Goal: Feedback & Contribution: Submit feedback/report problem

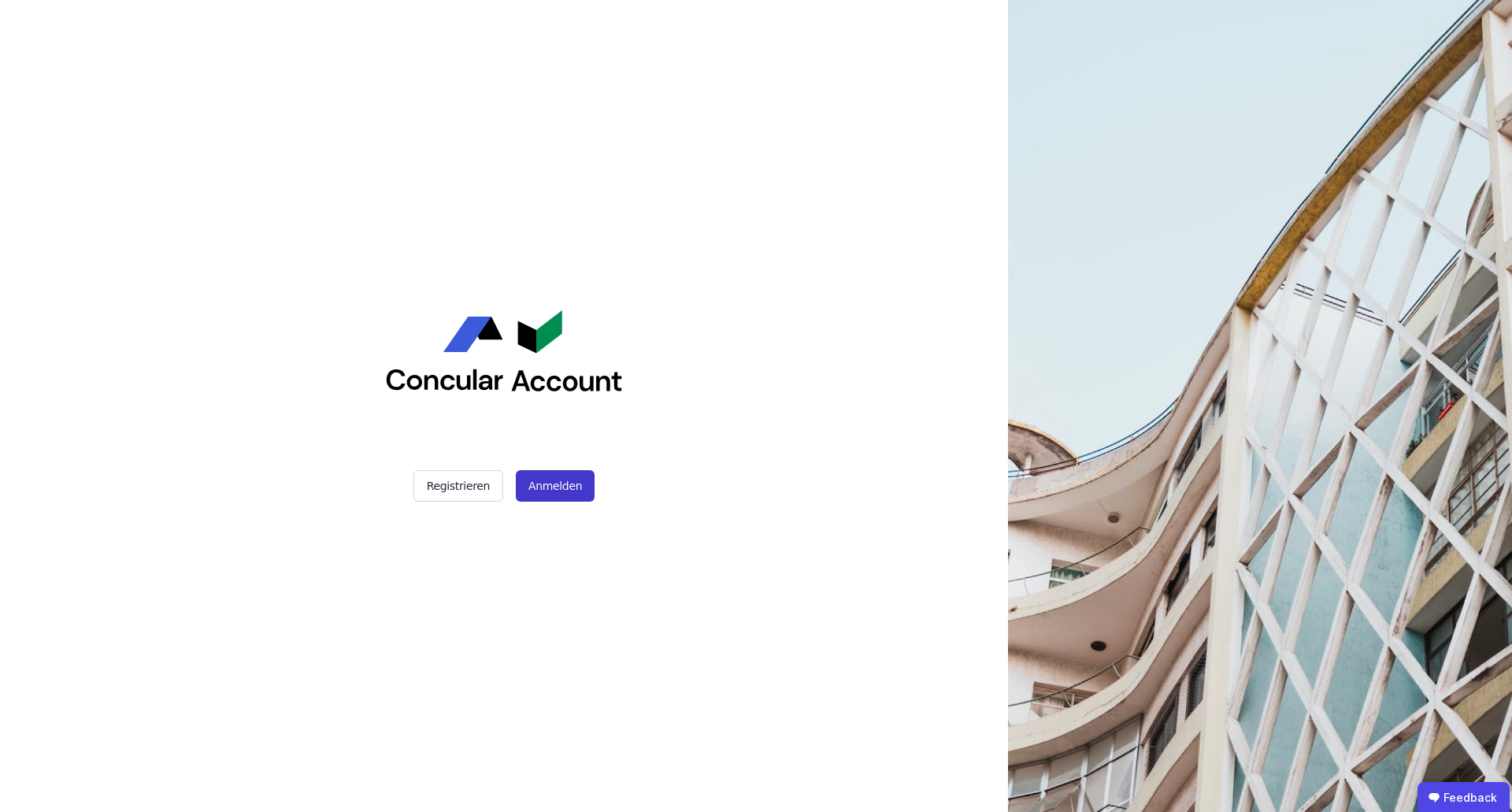
click at [543, 494] on button "Anmelden" at bounding box center [555, 486] width 79 height 31
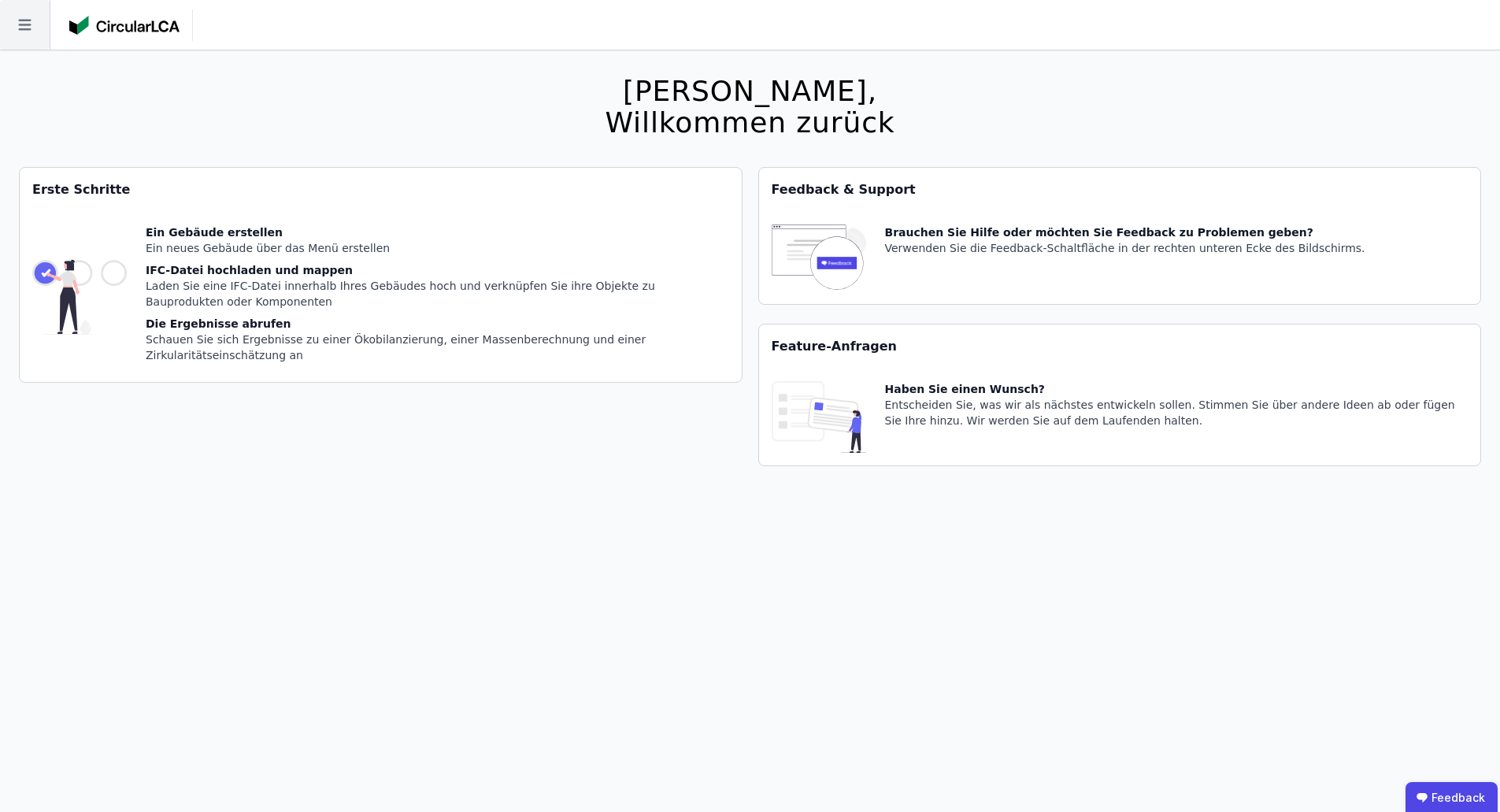
click at [44, 35] on icon at bounding box center [25, 25] width 50 height 50
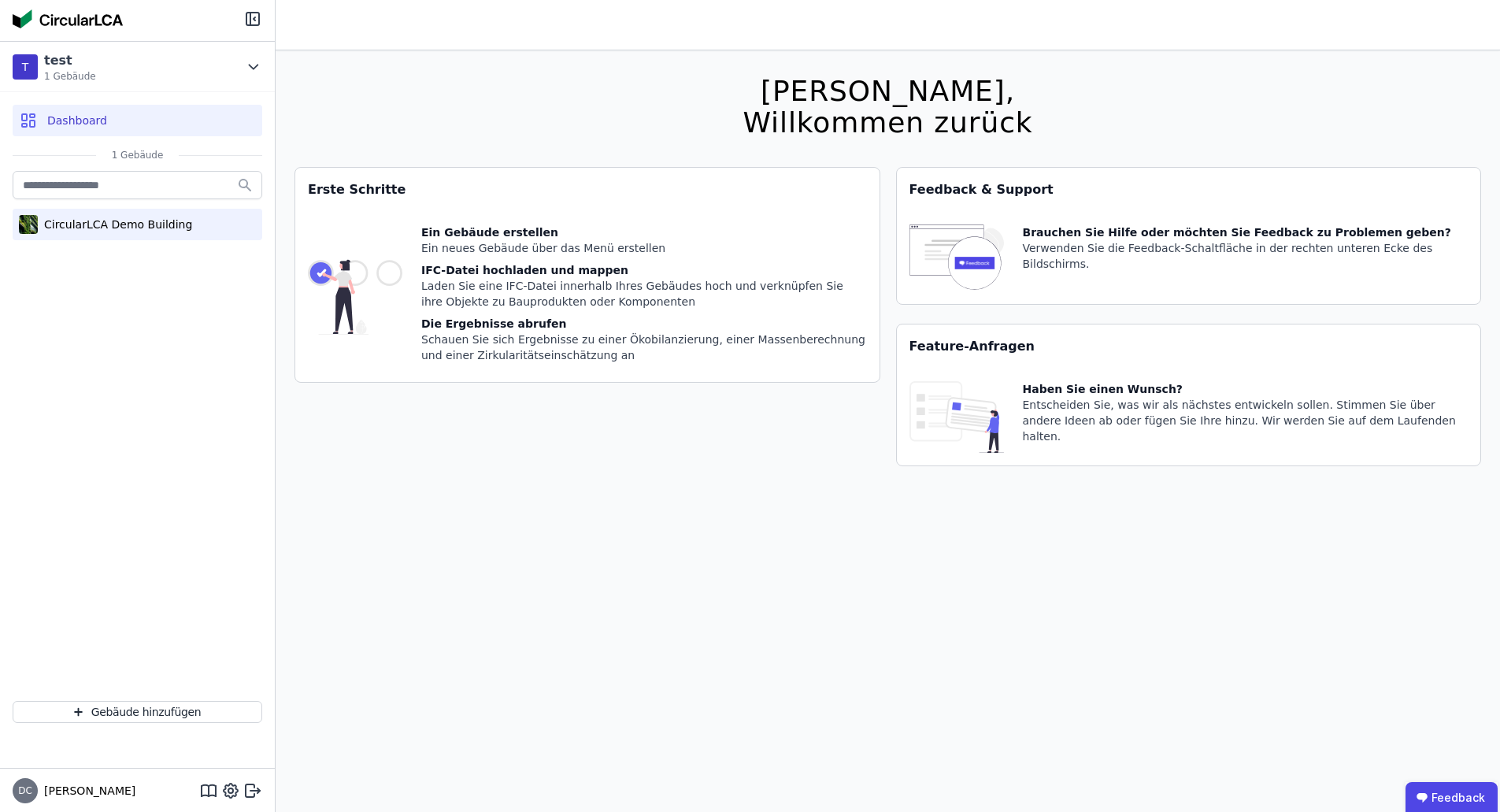
click at [100, 230] on div "CircularLCA Demo Building" at bounding box center [115, 225] width 155 height 16
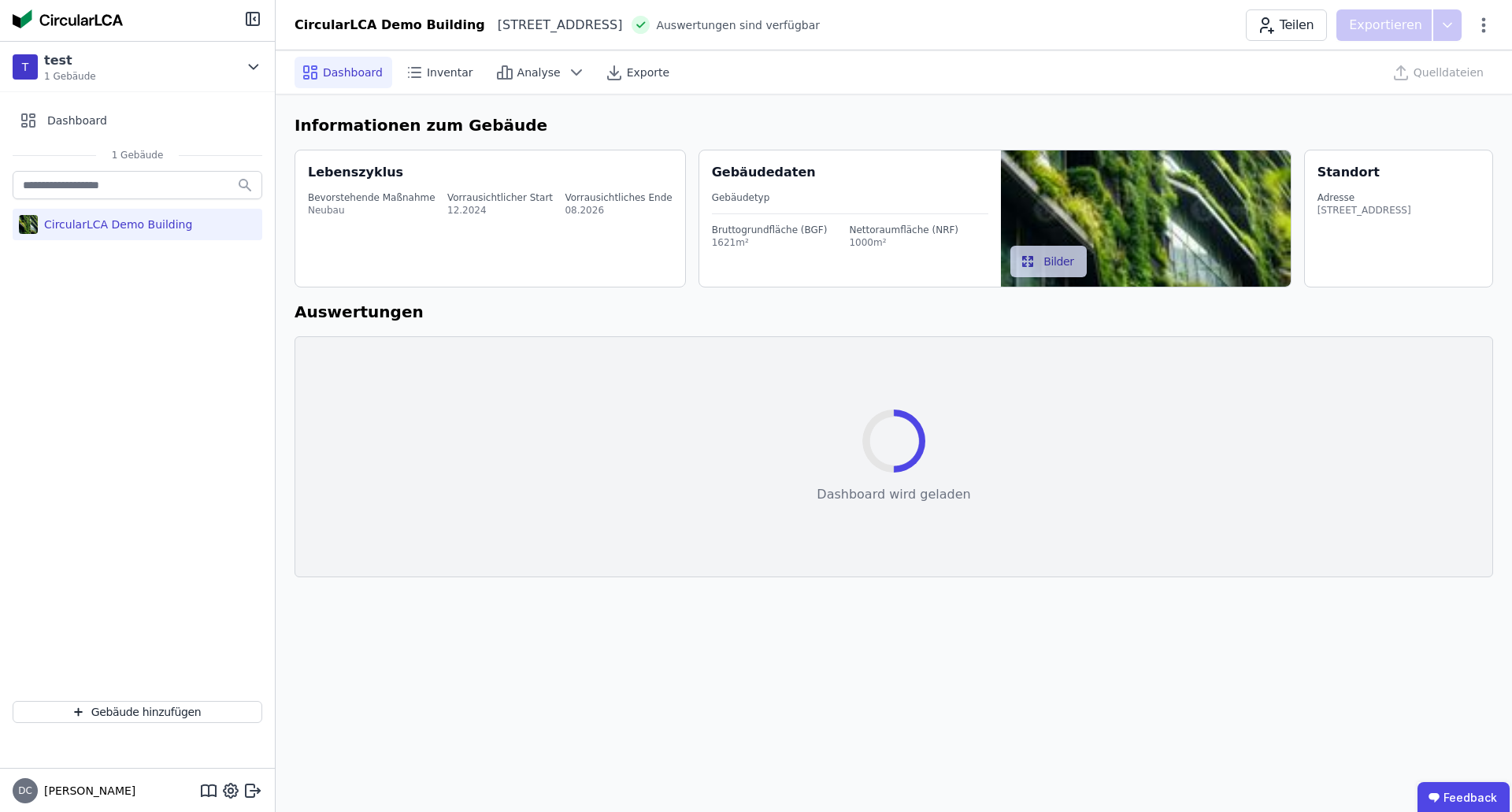
select select "*"
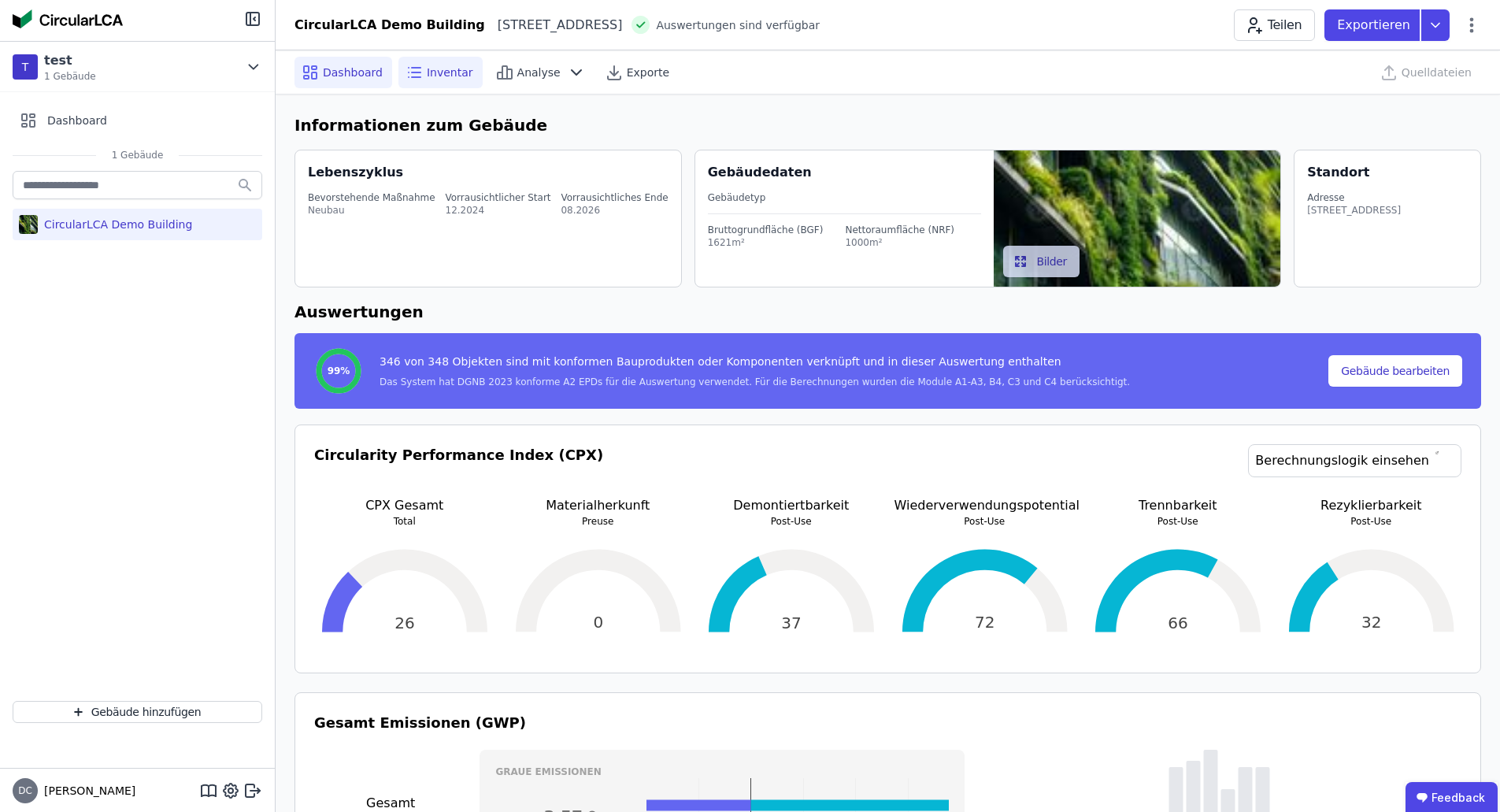
click at [451, 71] on span "Inventar" at bounding box center [450, 72] width 47 height 16
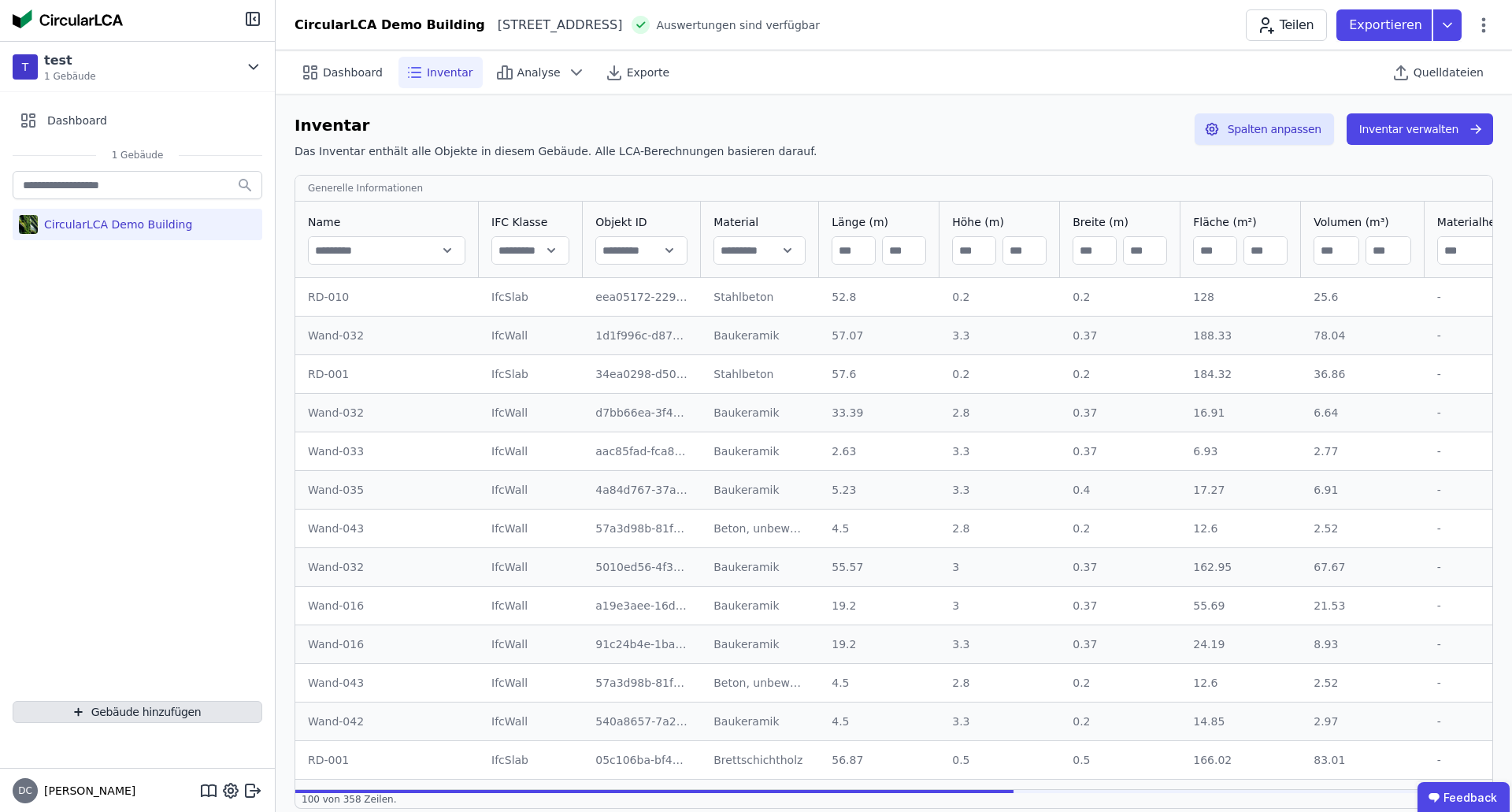
click at [110, 707] on button "Gebäude hinzufügen" at bounding box center [138, 711] width 250 height 22
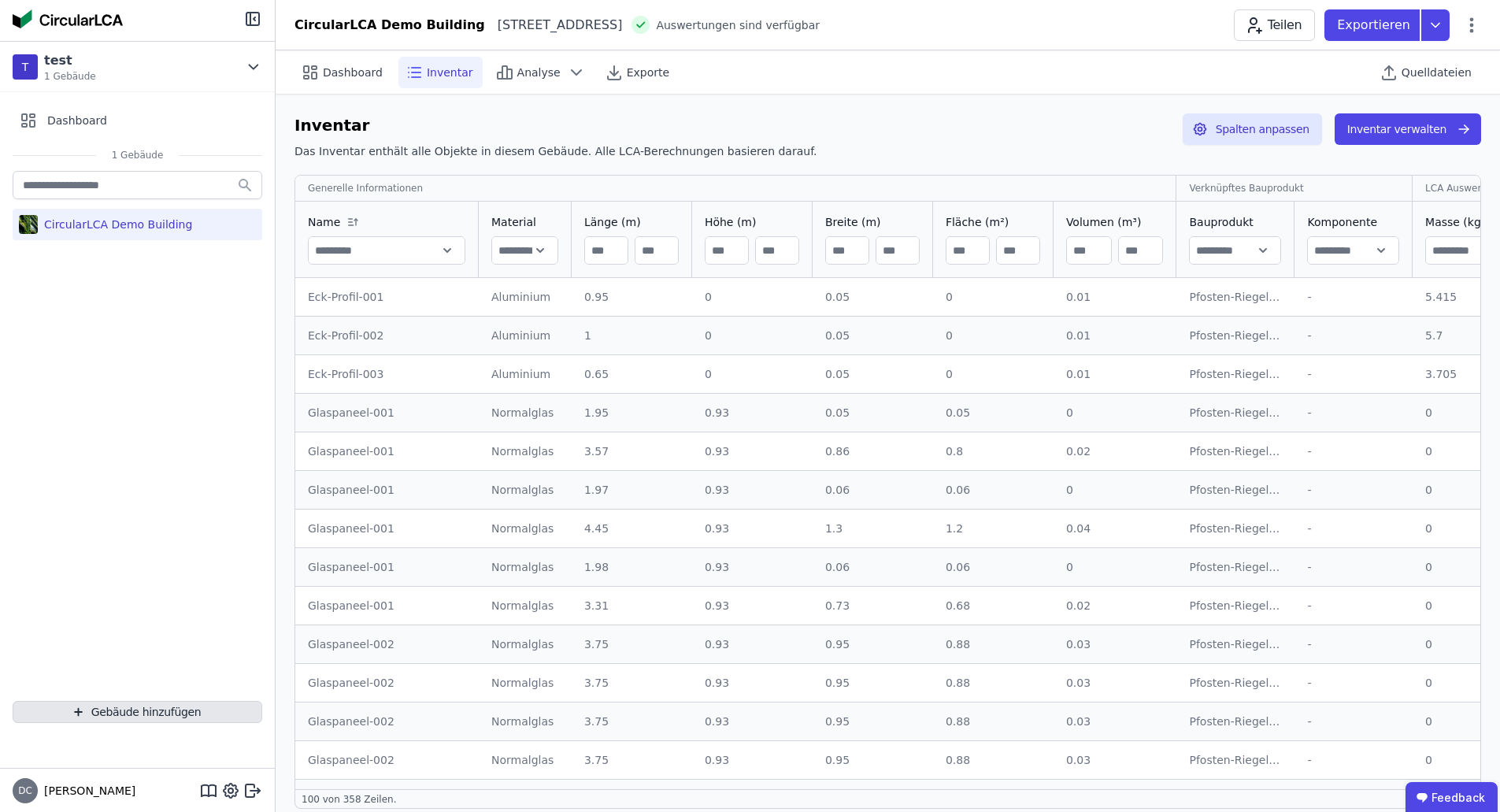
click at [124, 710] on button "Gebäude hinzufügen" at bounding box center [138, 711] width 250 height 22
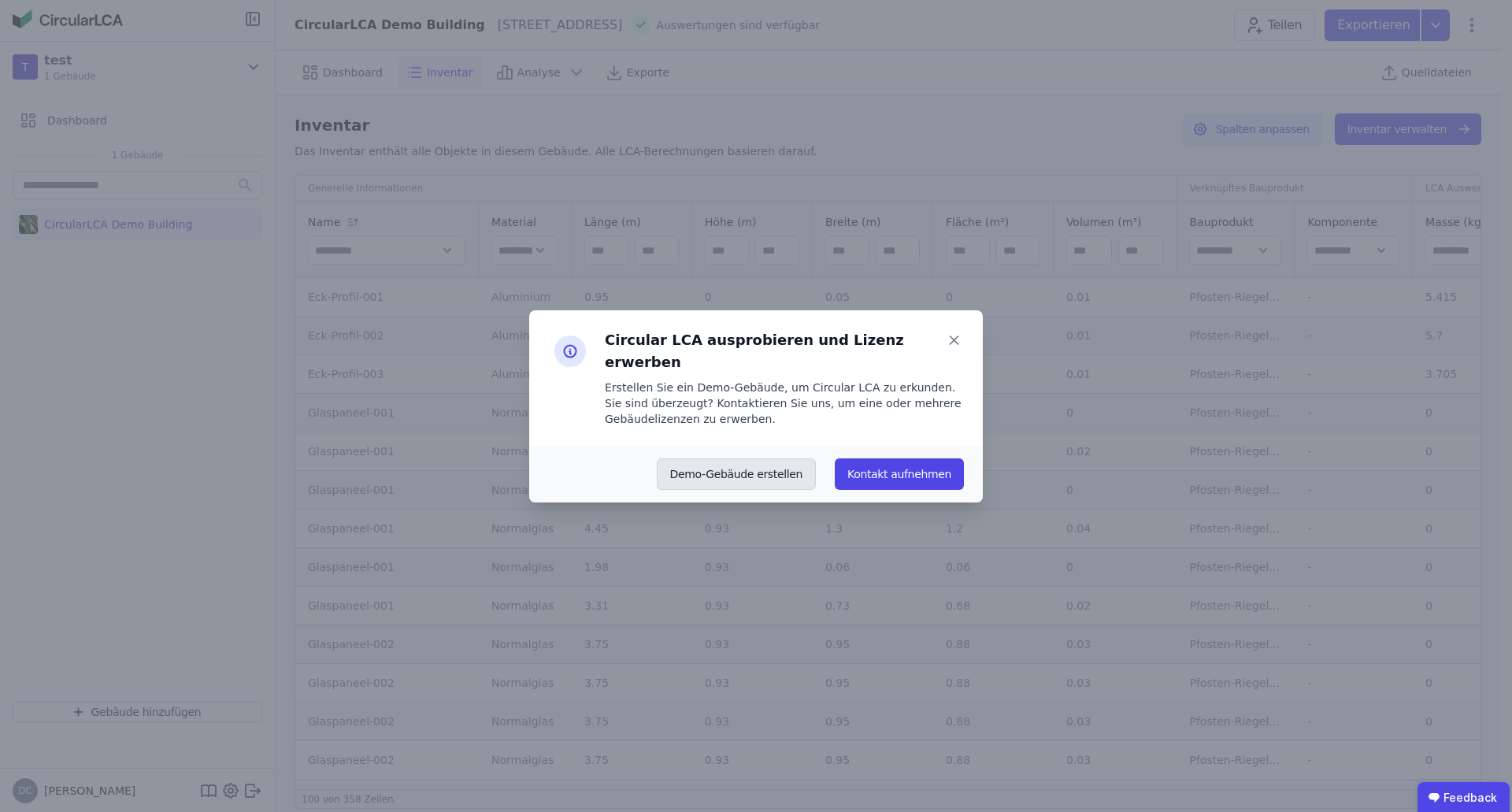
click at [787, 458] on button "Demo-Gebäude erstellen" at bounding box center [736, 474] width 159 height 31
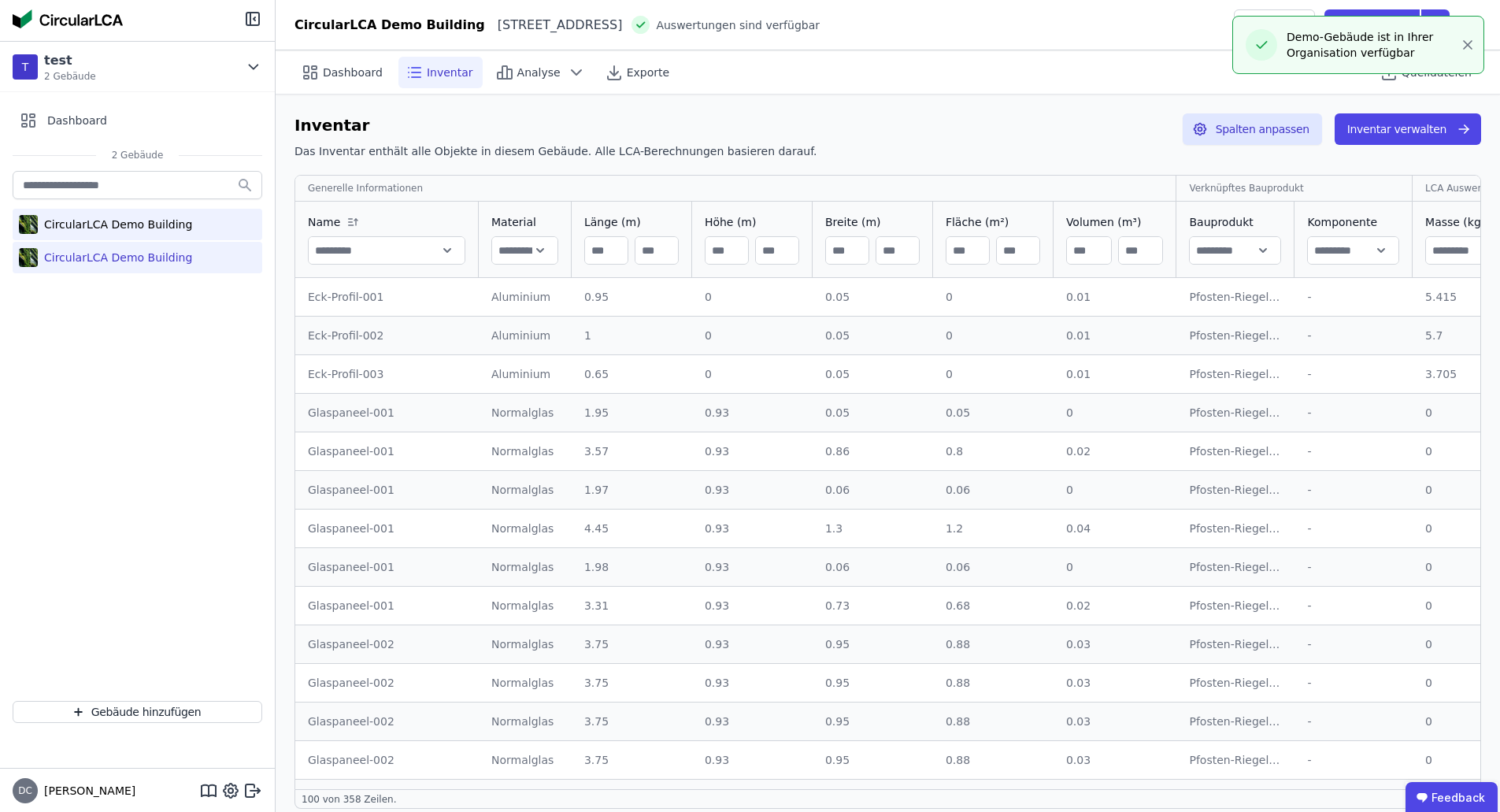
click at [171, 231] on div "CircularLCA Demo Building" at bounding box center [115, 225] width 155 height 16
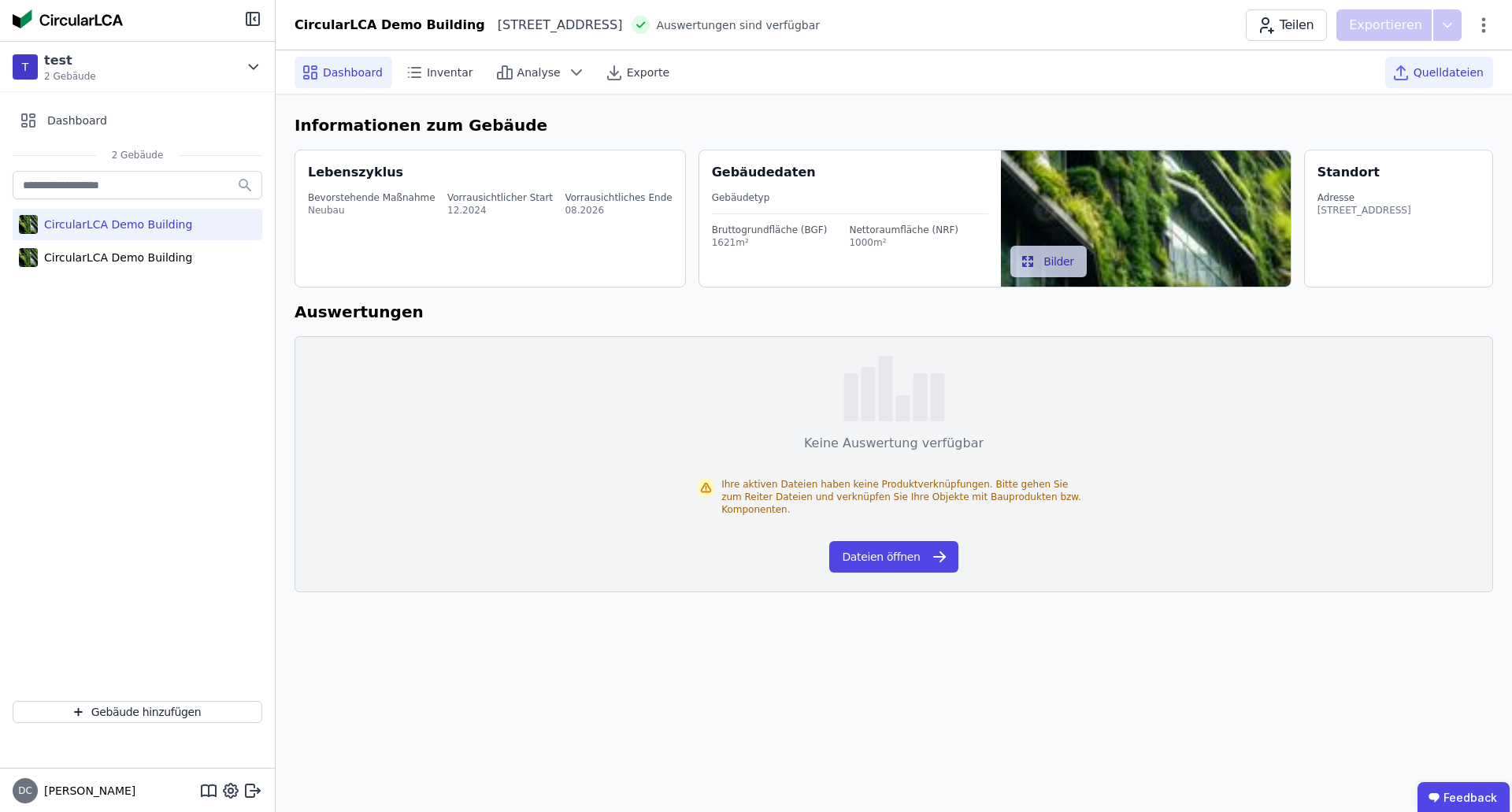
click at [1401, 74] on icon at bounding box center [1400, 72] width 19 height 19
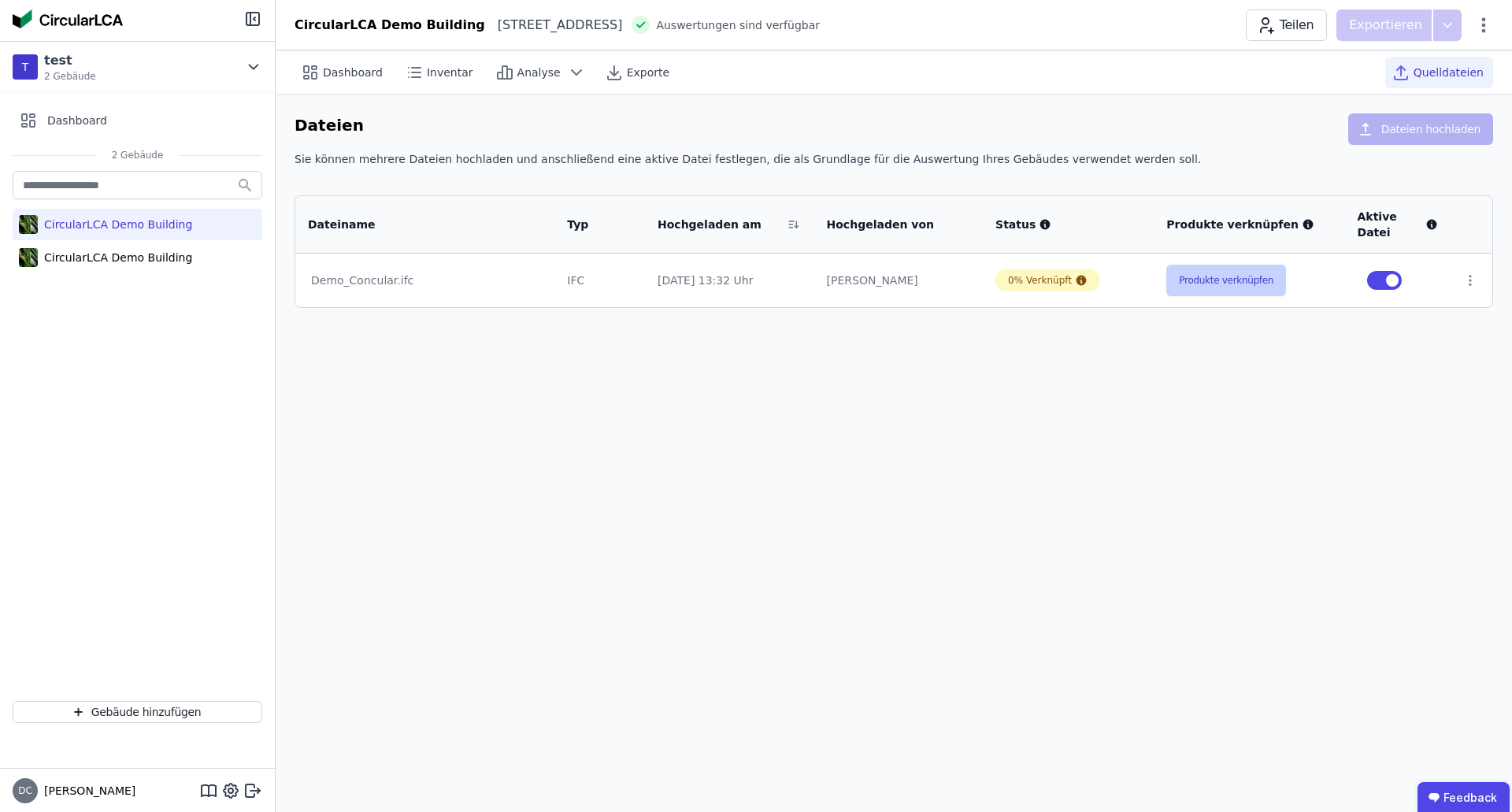
click at [1240, 276] on button "Produkte verknüpfen" at bounding box center [1226, 280] width 120 height 31
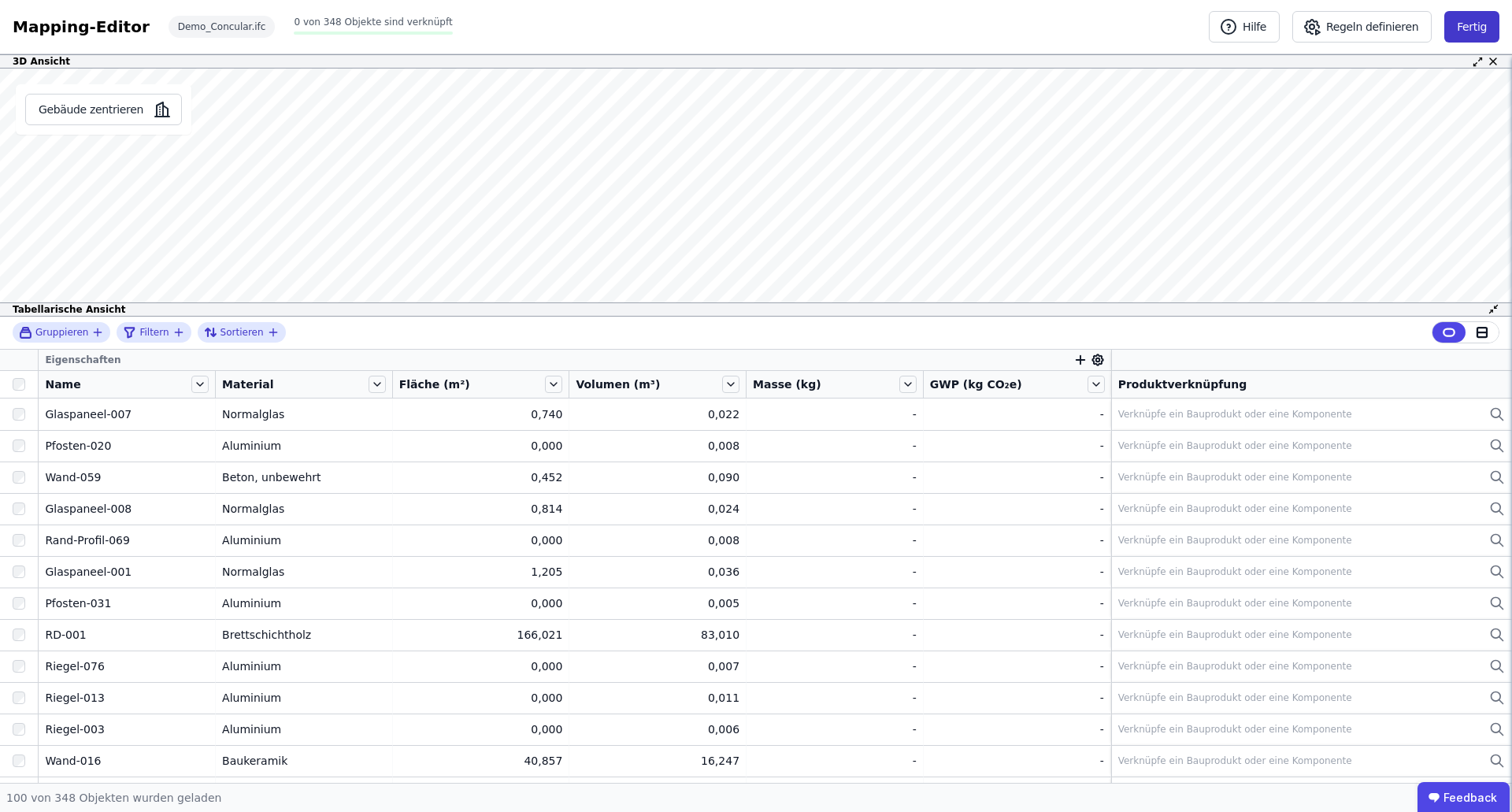
click at [1485, 23] on button "Fertig" at bounding box center [1472, 27] width 55 height 31
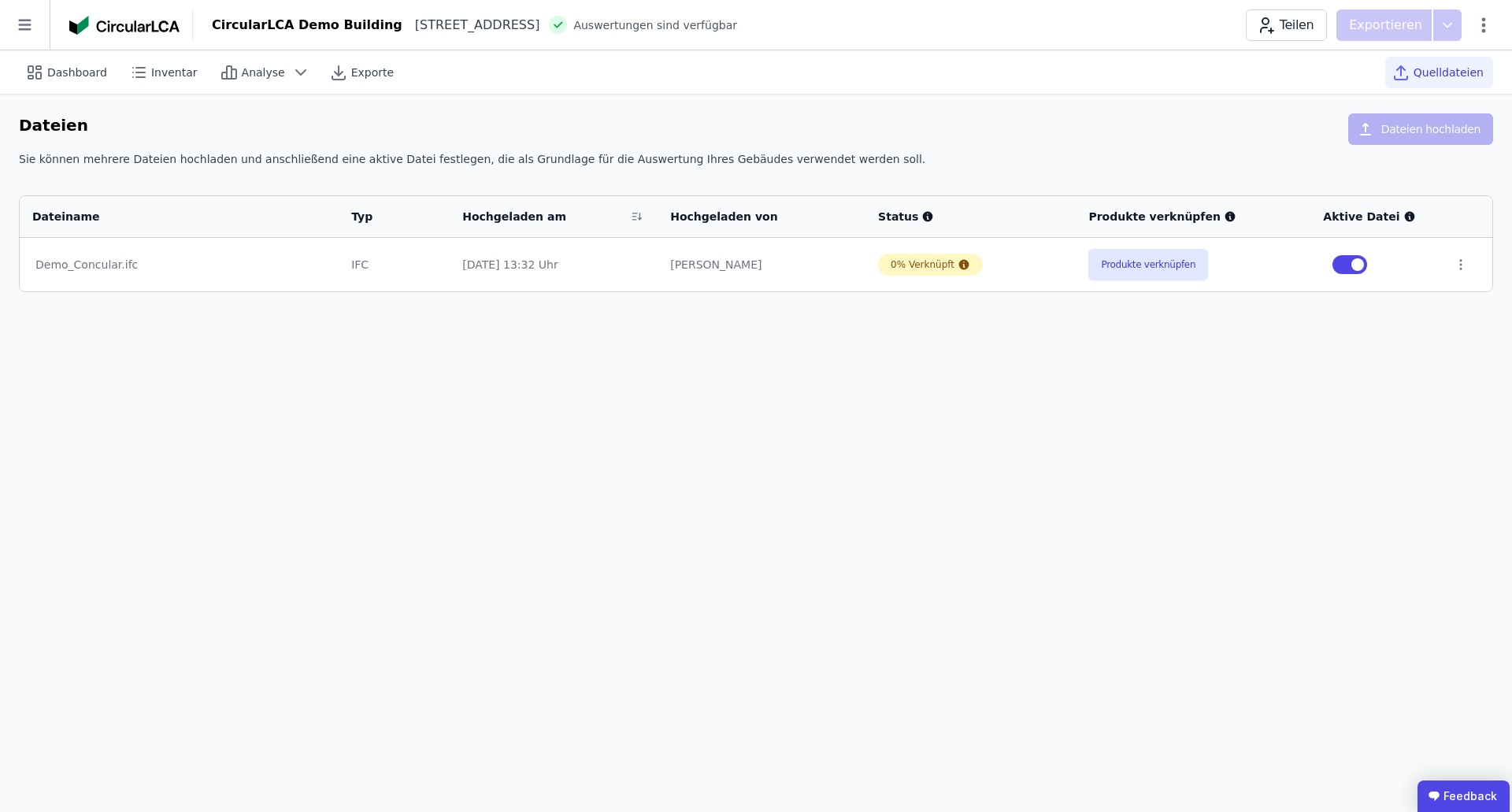
click at [1448, 796] on ubdiv "Feedback" at bounding box center [1463, 796] width 92 height 31
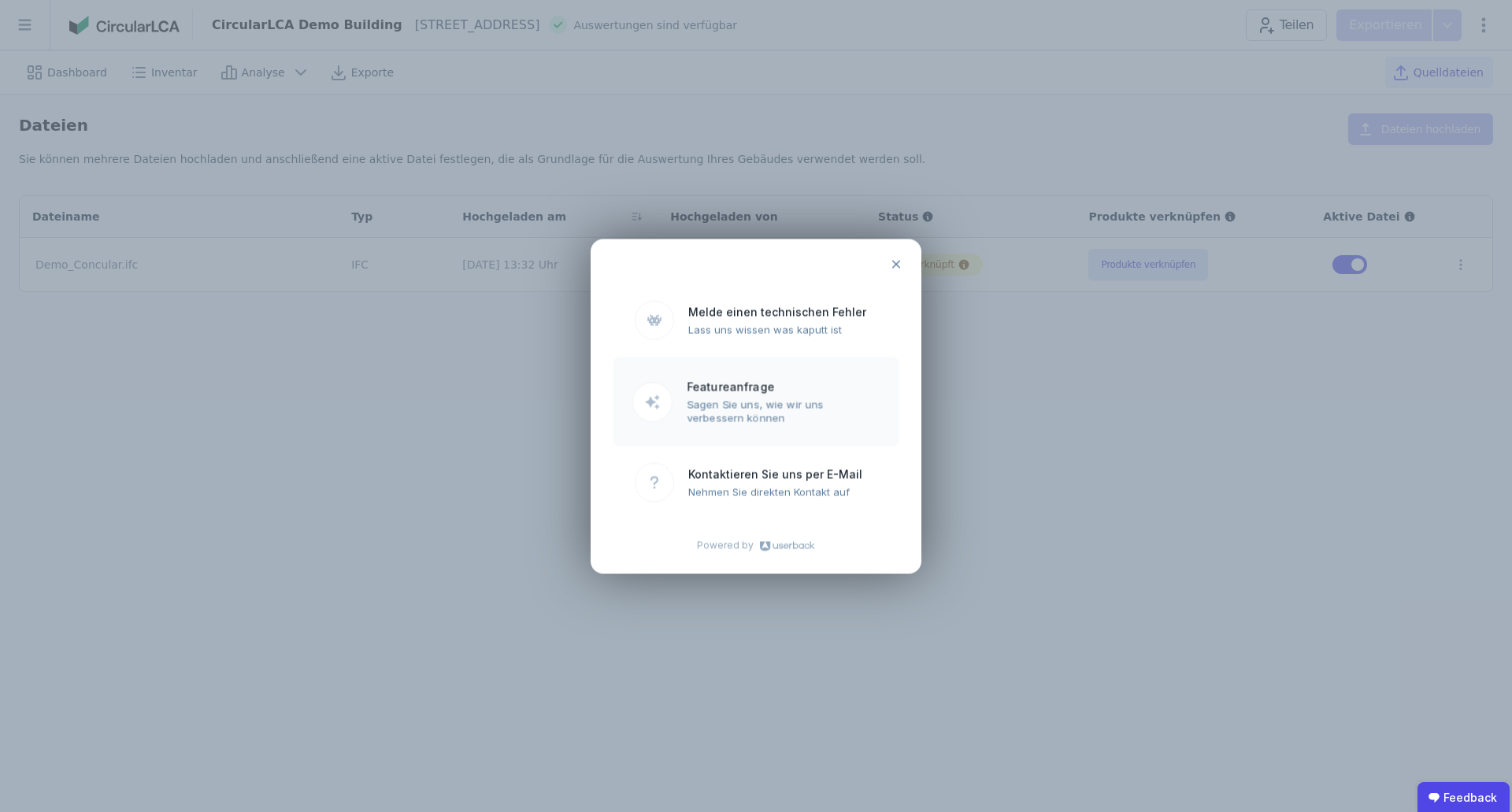
click at [760, 420] on ubdiv "Sagen Sie uns, wie wir uns verbessern können" at bounding box center [782, 411] width 193 height 26
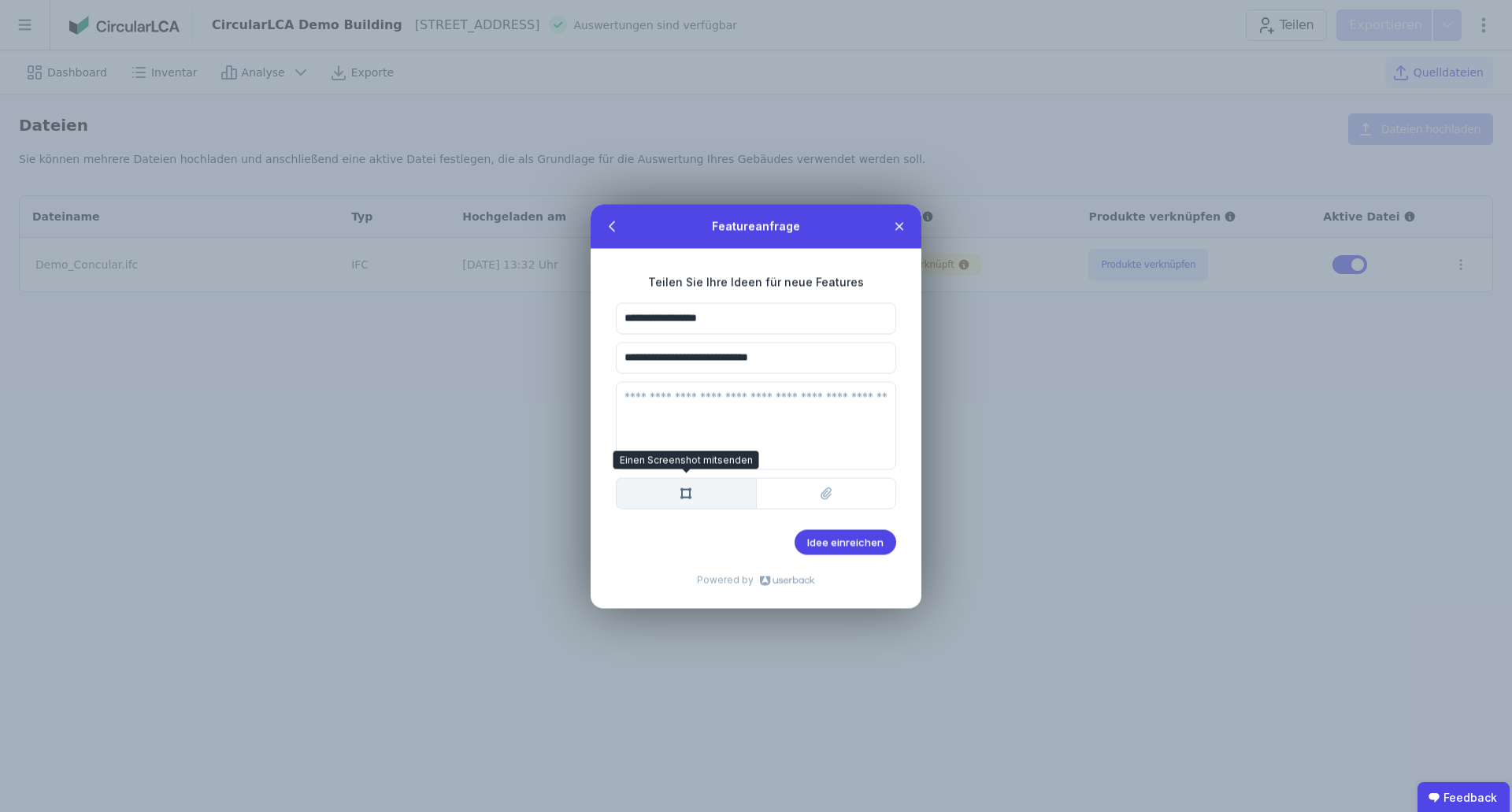
click at [721, 500] on btn "Einen Screenshot mitsenden Einen Screenshot mitsenden" at bounding box center [686, 492] width 140 height 31
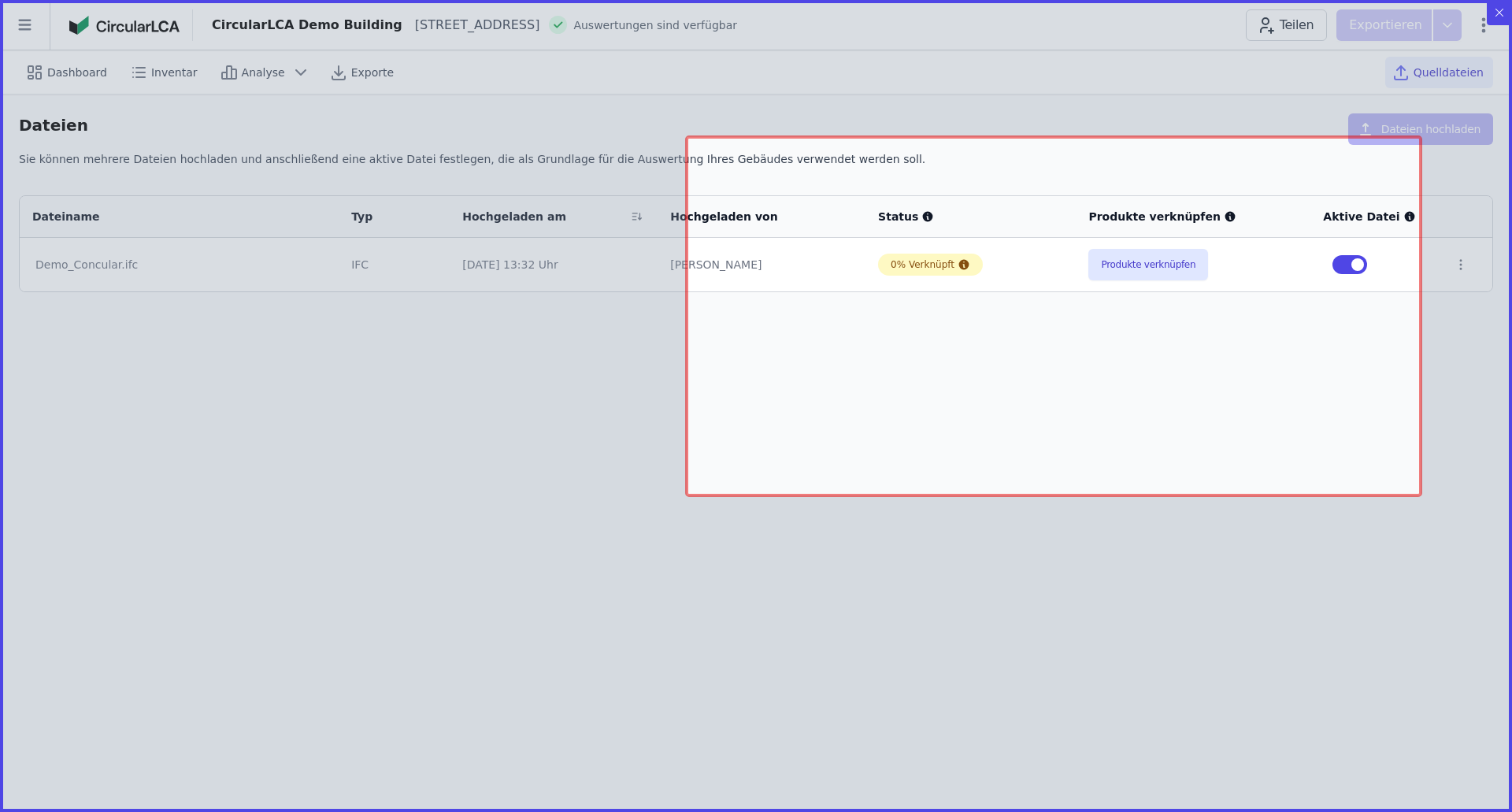
drag, startPoint x: 686, startPoint y: 137, endPoint x: 1420, endPoint y: 495, distance: 816.7
click at [1420, 495] on icon "Created with Snap" at bounding box center [756, 406] width 1512 height 812
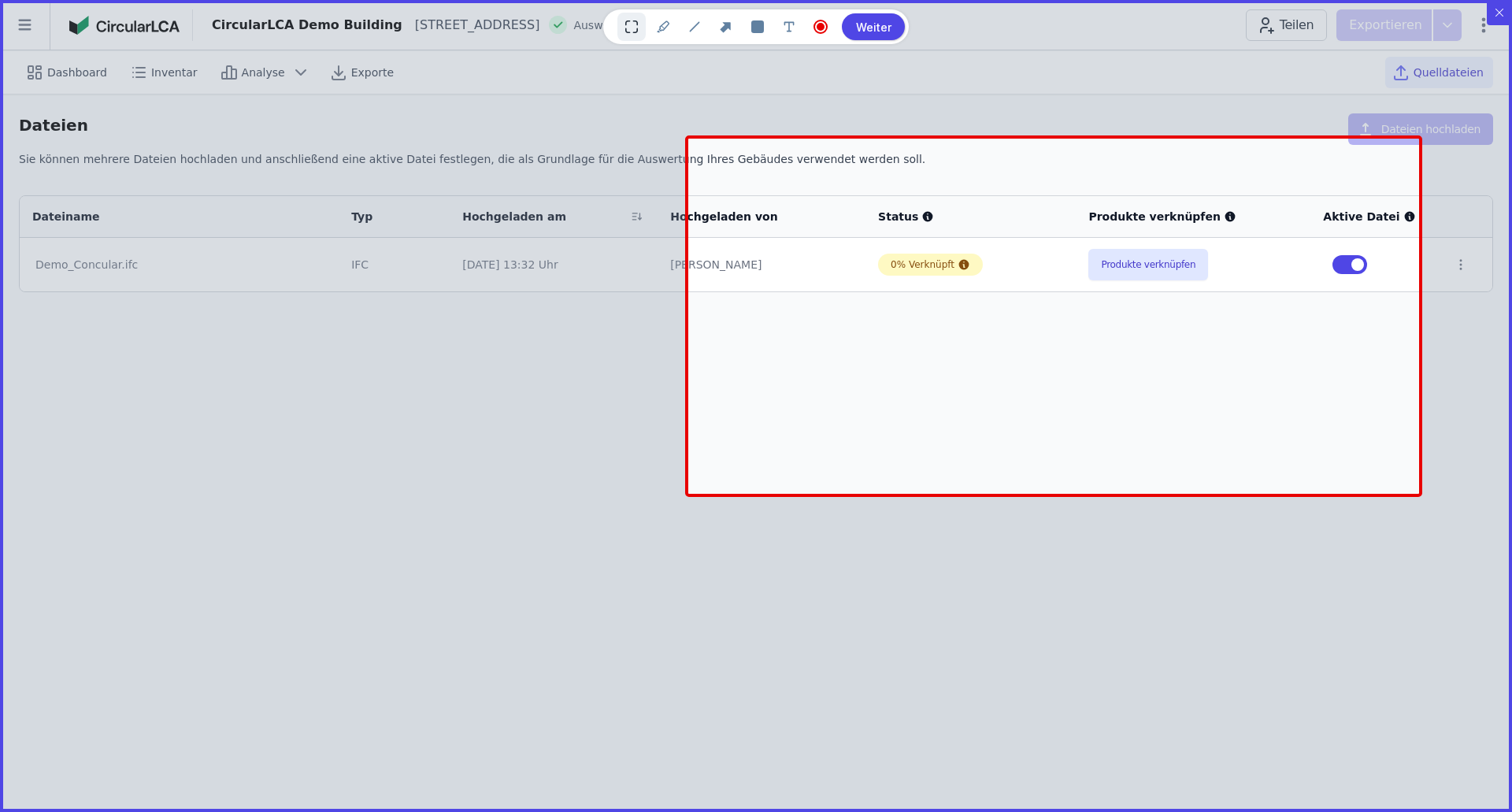
click at [883, 32] on btn "Weiter" at bounding box center [873, 27] width 63 height 27
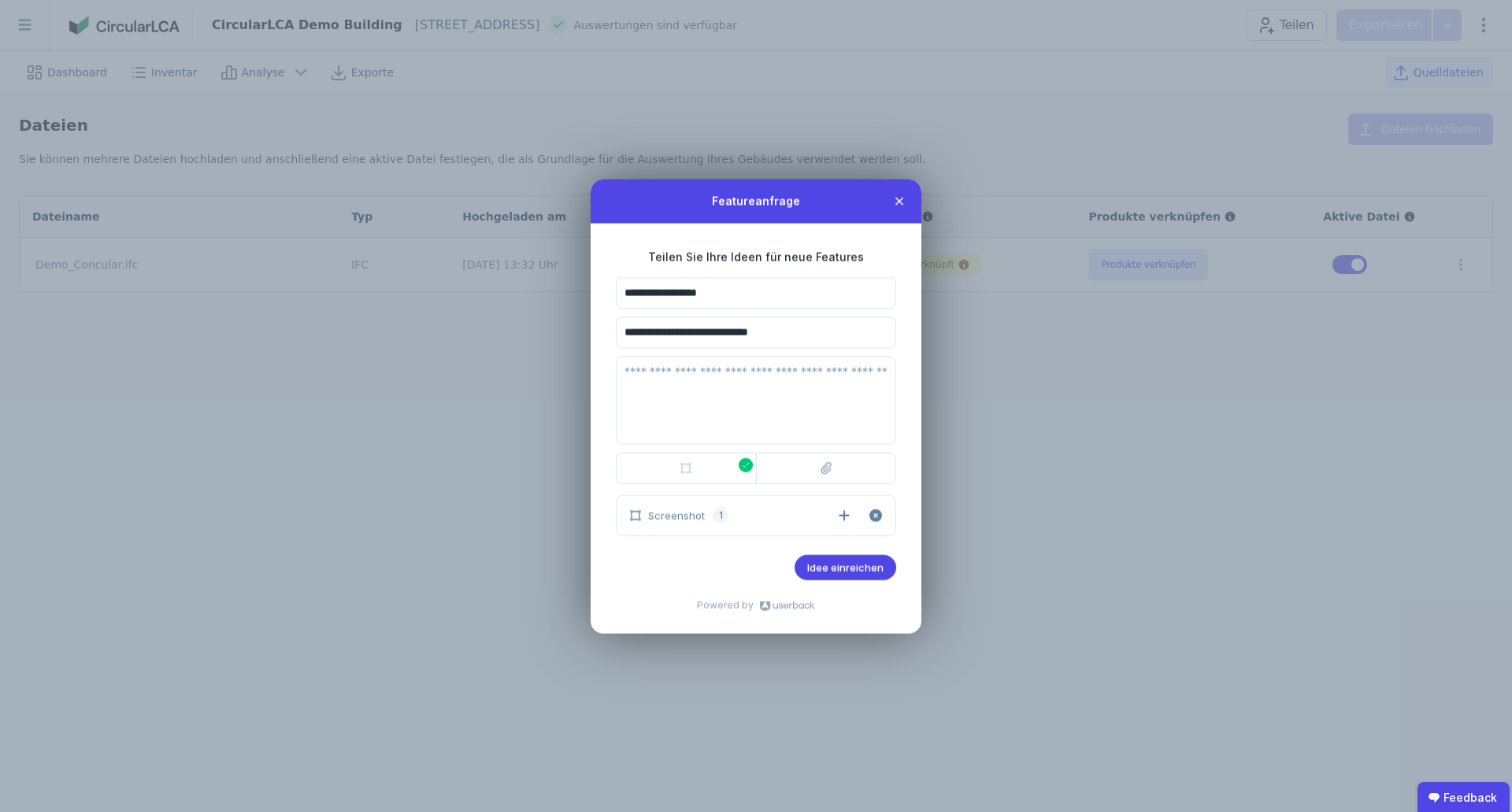
click at [747, 404] on textarea at bounding box center [756, 400] width 280 height 88
drag, startPoint x: 639, startPoint y: 372, endPoint x: 561, endPoint y: 320, distance: 93.7
click at [505, 325] on ubdiv "**********" at bounding box center [756, 406] width 1512 height 812
type textarea "**********"
click at [890, 201] on ubdiv at bounding box center [899, 201] width 31 height 31
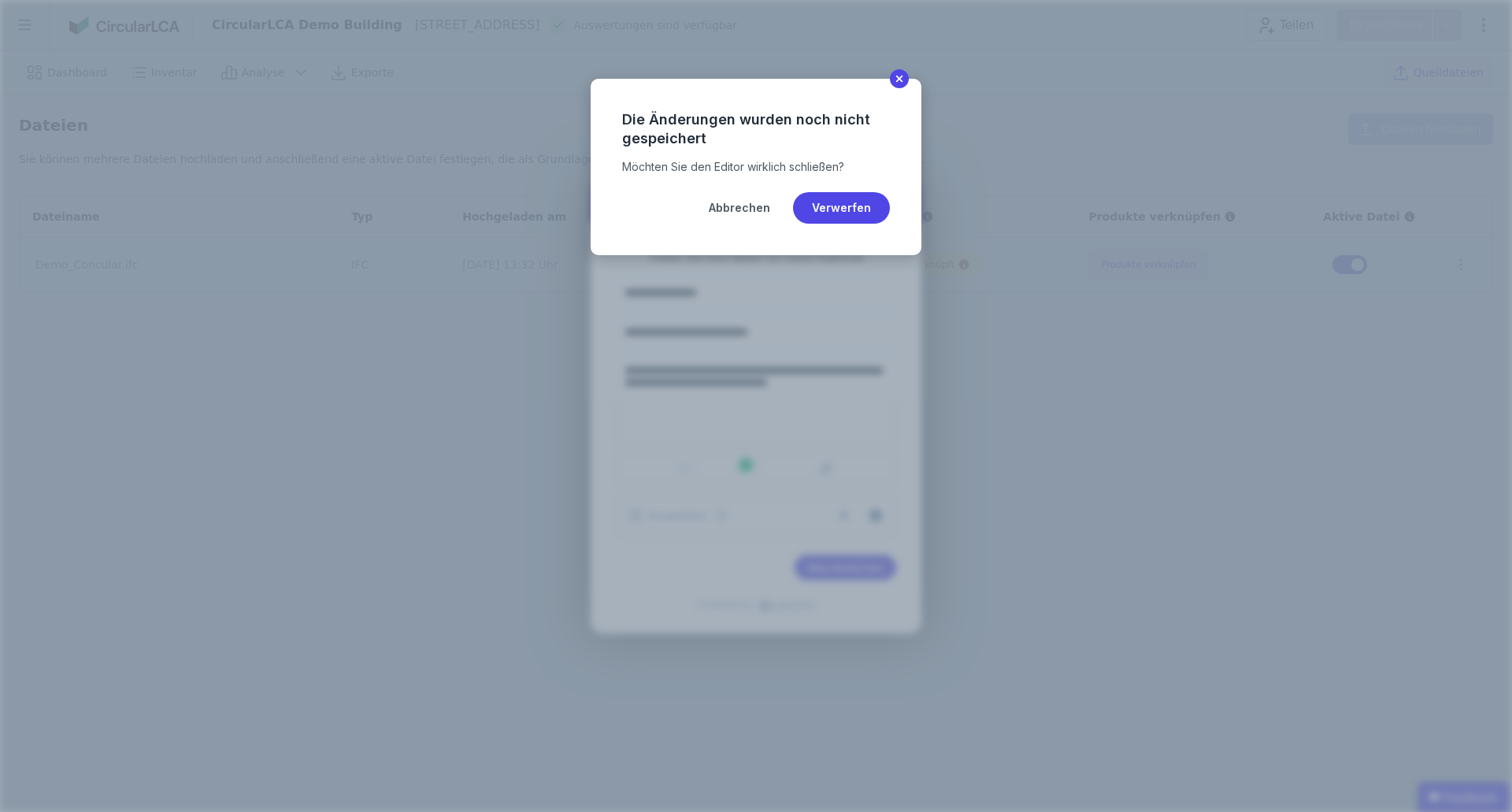
click at [843, 202] on btn "Verwerfen" at bounding box center [841, 207] width 97 height 31
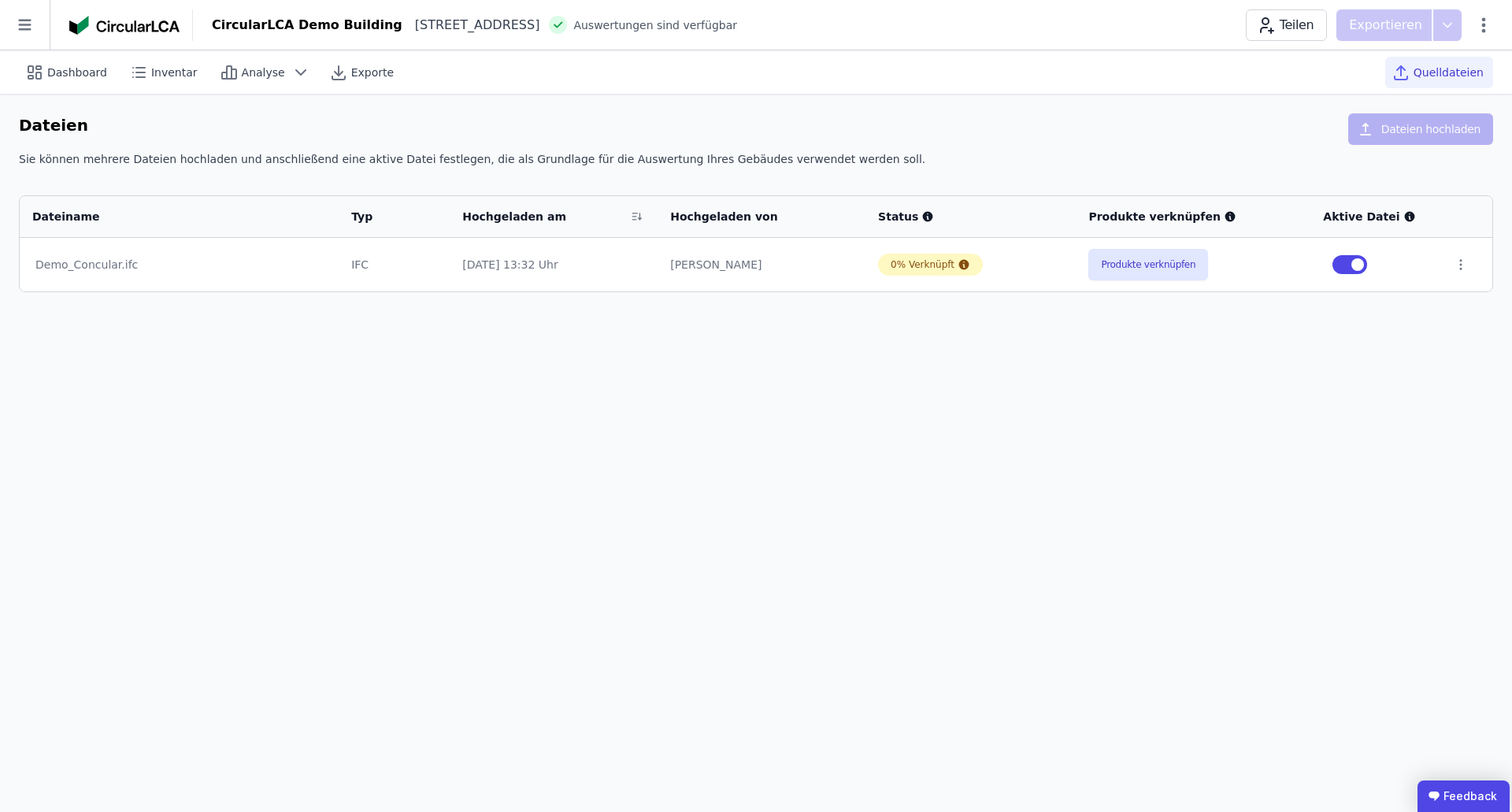
click at [1442, 785] on ubdiv "Feedback" at bounding box center [1463, 796] width 92 height 31
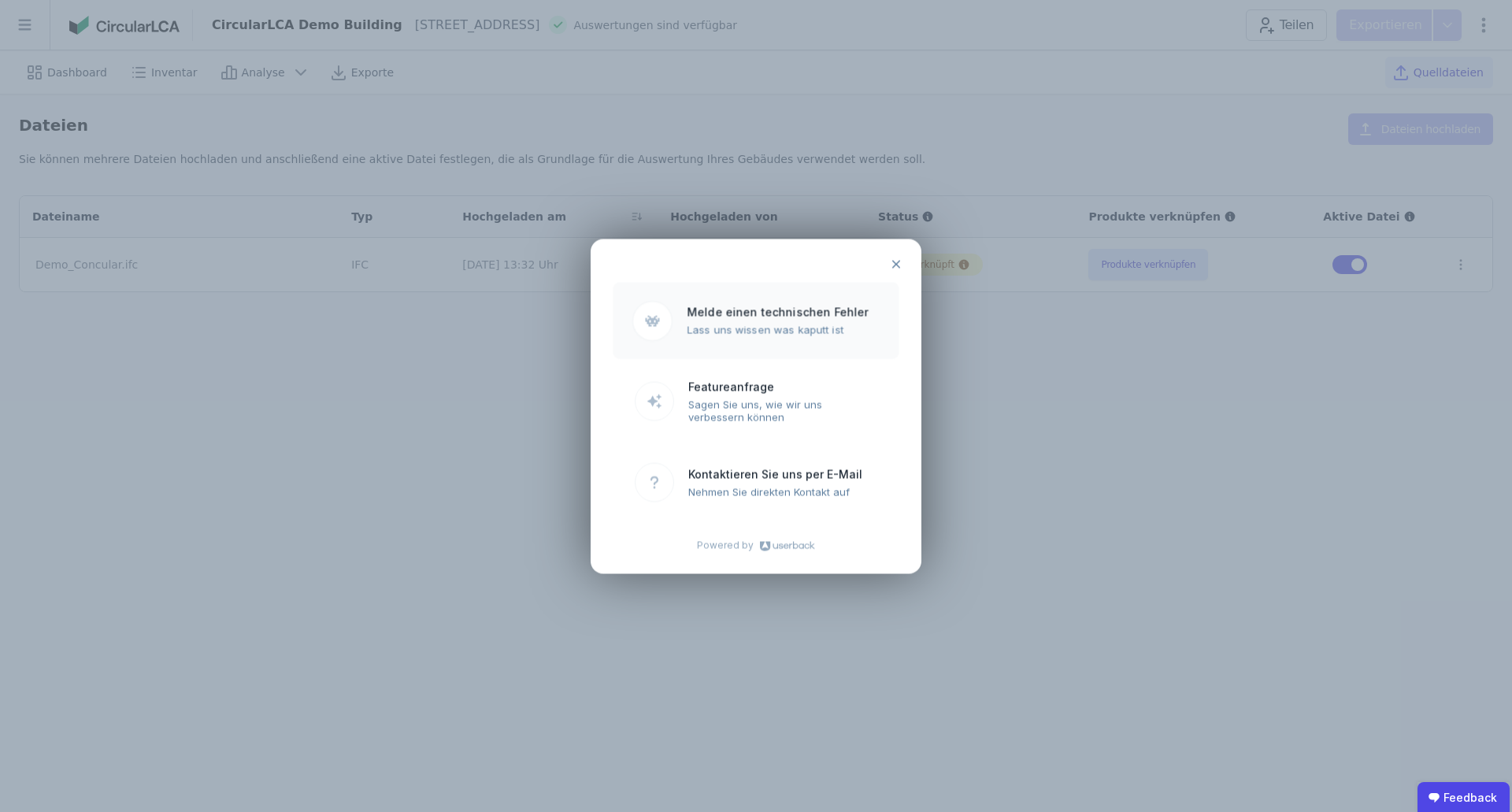
click at [769, 348] on ubroutemenu "Melde einen technischen Fehler Lass uns wissen was kaputt ist" at bounding box center [755, 320] width 286 height 77
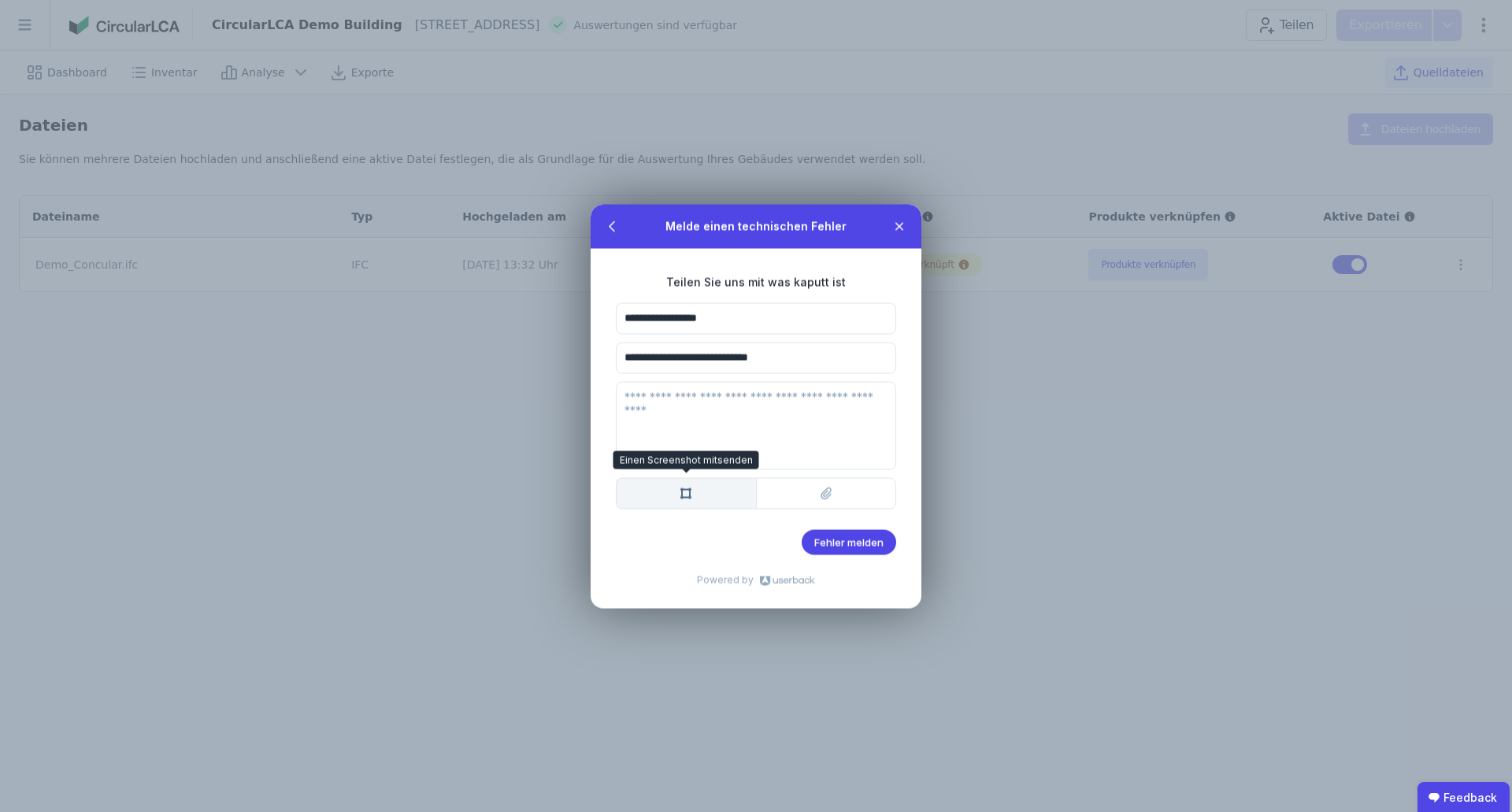
click at [720, 490] on btn "Einen Screenshot mitsenden Einen Screenshot mitsenden" at bounding box center [686, 492] width 140 height 31
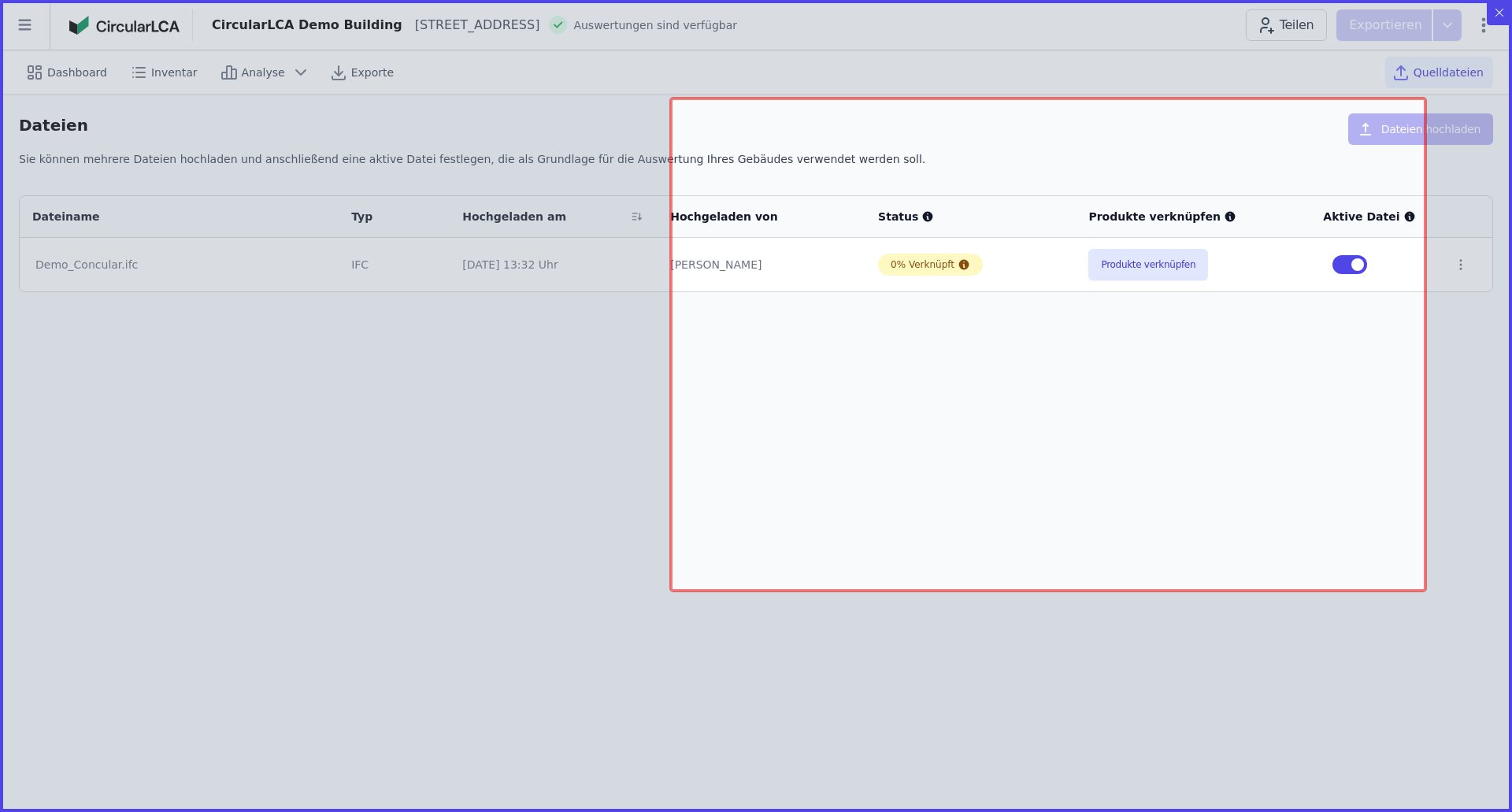
drag, startPoint x: 671, startPoint y: 98, endPoint x: 1424, endPoint y: 590, distance: 899.5
click at [1424, 590] on icon "Created with Snap" at bounding box center [756, 406] width 1512 height 812
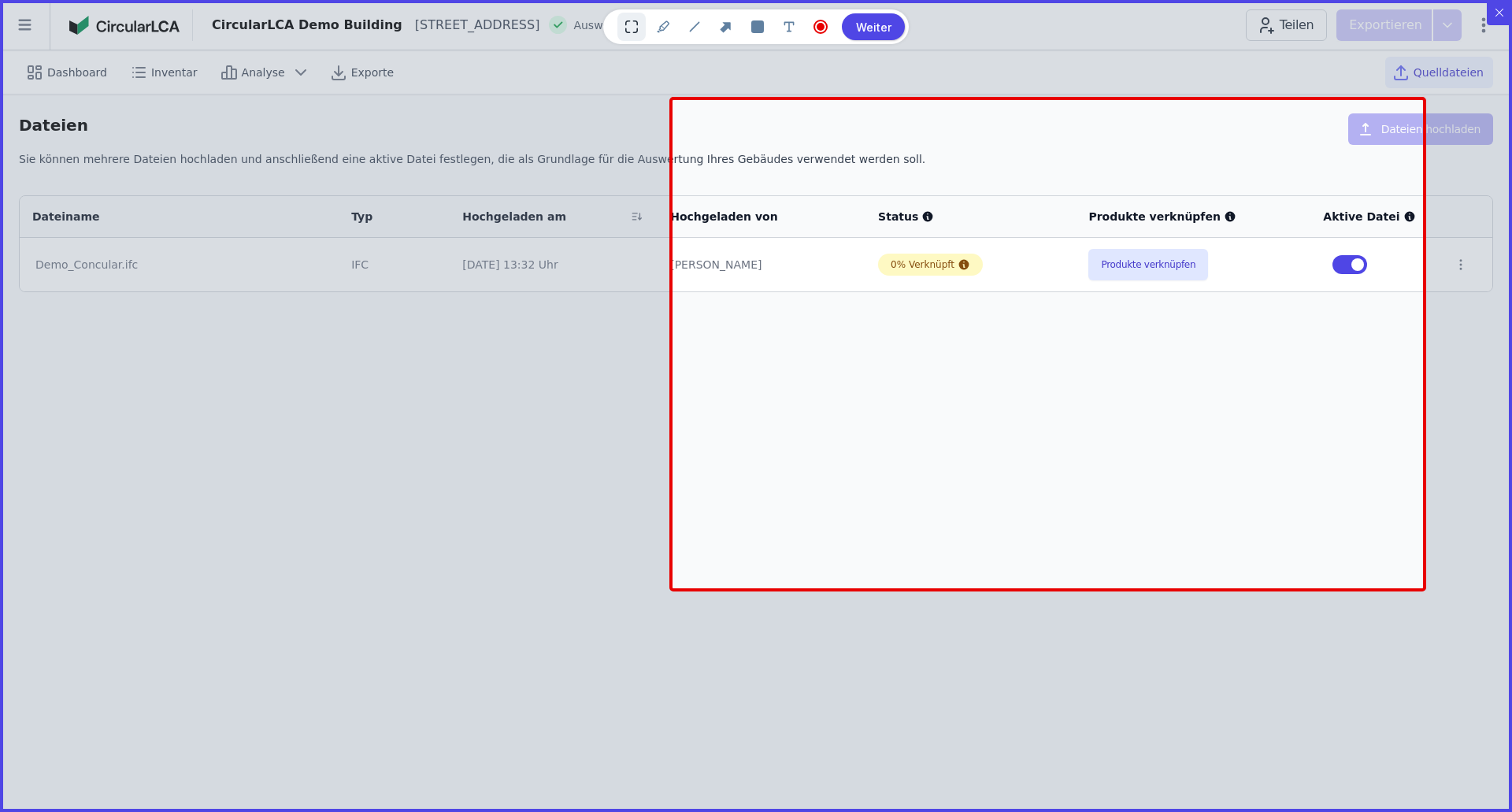
click at [861, 28] on btn "Weiter" at bounding box center [873, 27] width 63 height 27
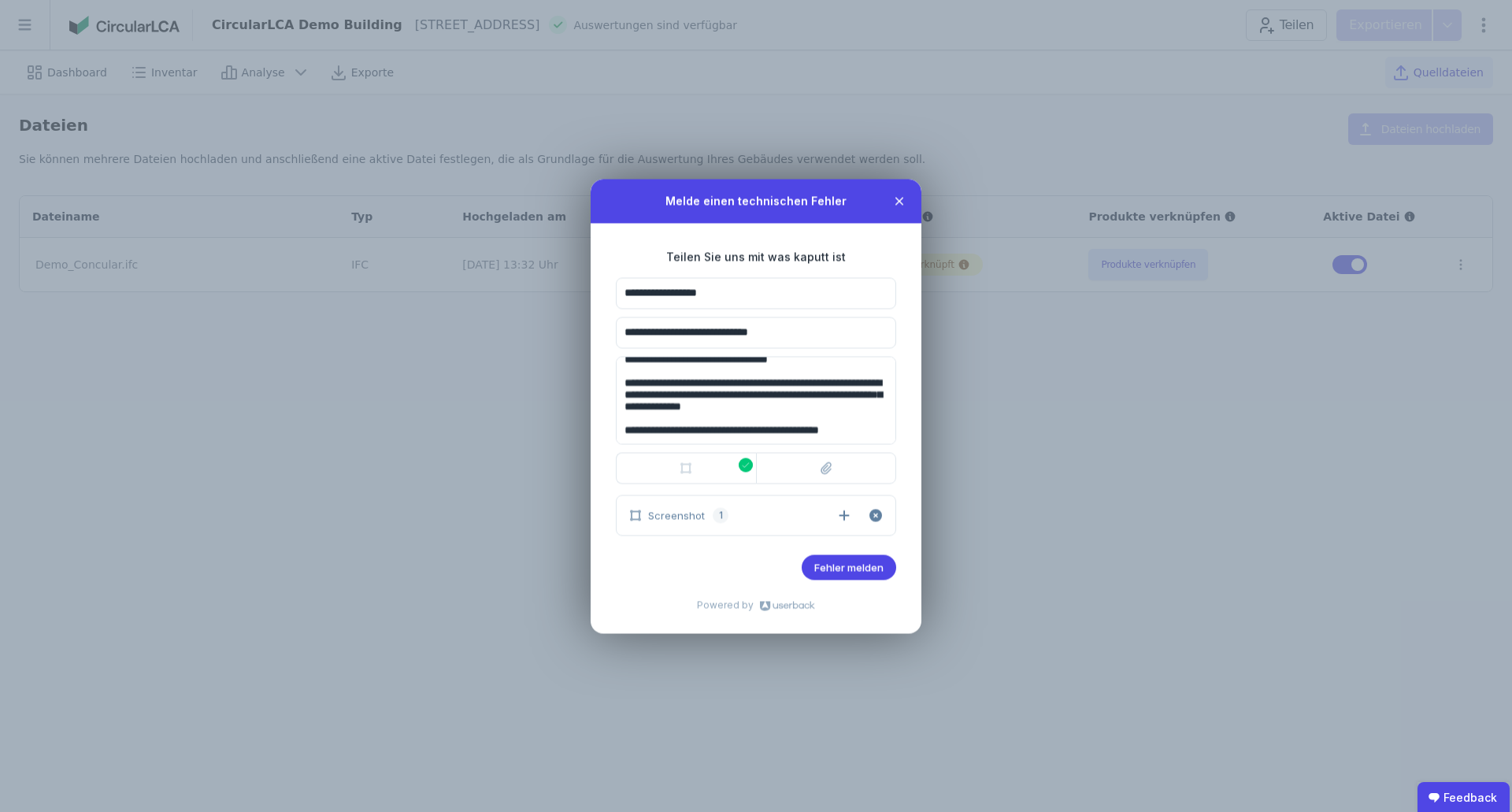
scroll to position [68, 0]
type textarea "**********"
click at [868, 569] on span "Fehler melden" at bounding box center [849, 567] width 69 height 13
